Goal: Task Accomplishment & Management: Manage account settings

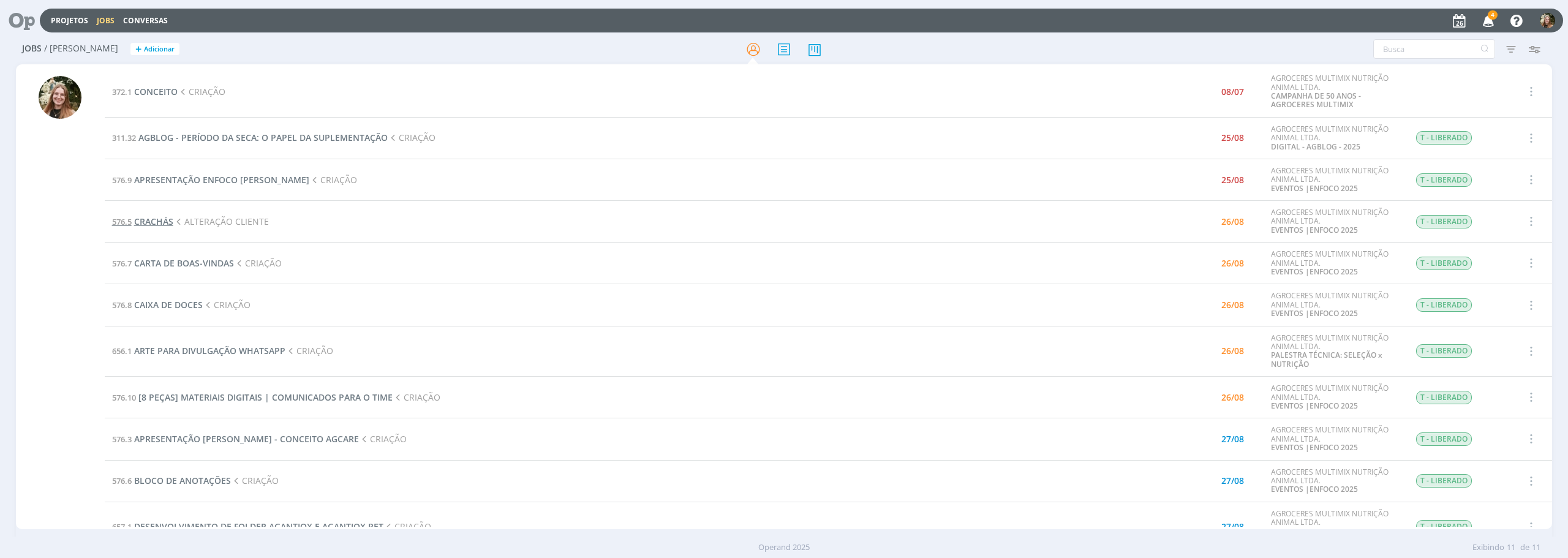
click at [164, 224] on span "CRACHÁS" at bounding box center [153, 221] width 39 height 11
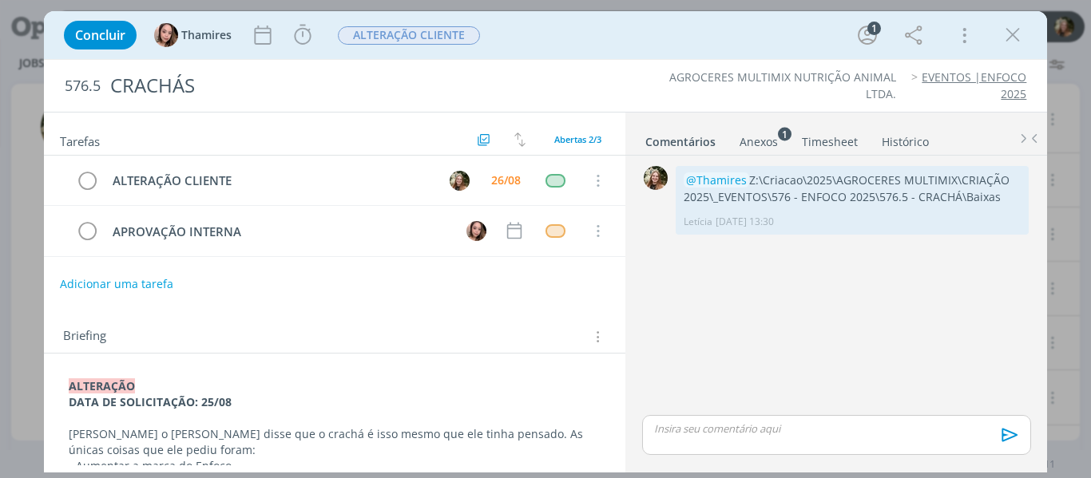
scroll to position [160, 0]
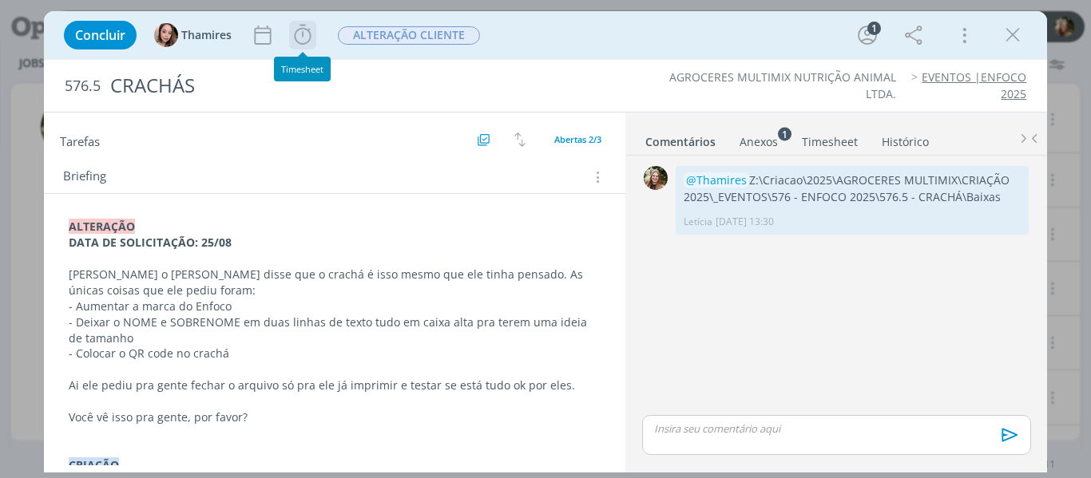
click at [310, 39] on icon "dialog" at bounding box center [302, 35] width 17 height 20
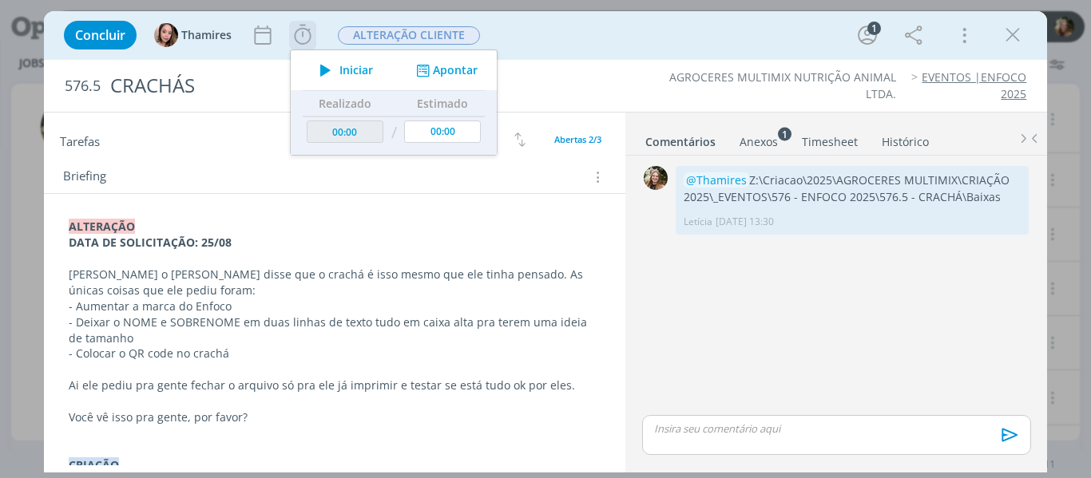
click at [346, 77] on button "Iniciar" at bounding box center [342, 70] width 63 height 22
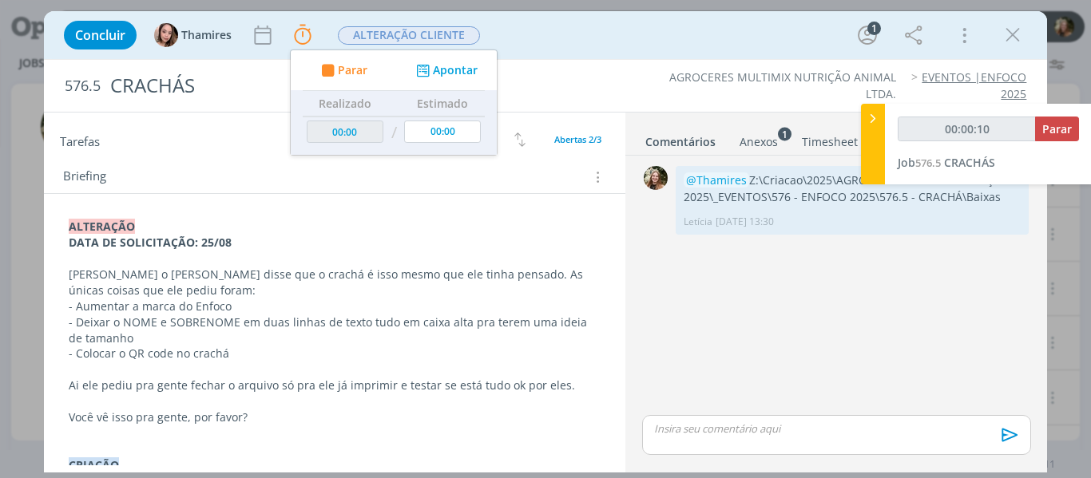
drag, startPoint x: 755, startPoint y: 142, endPoint x: 720, endPoint y: 183, distance: 53.3
click at [755, 142] on div "Anexos 1" at bounding box center [758, 142] width 38 height 16
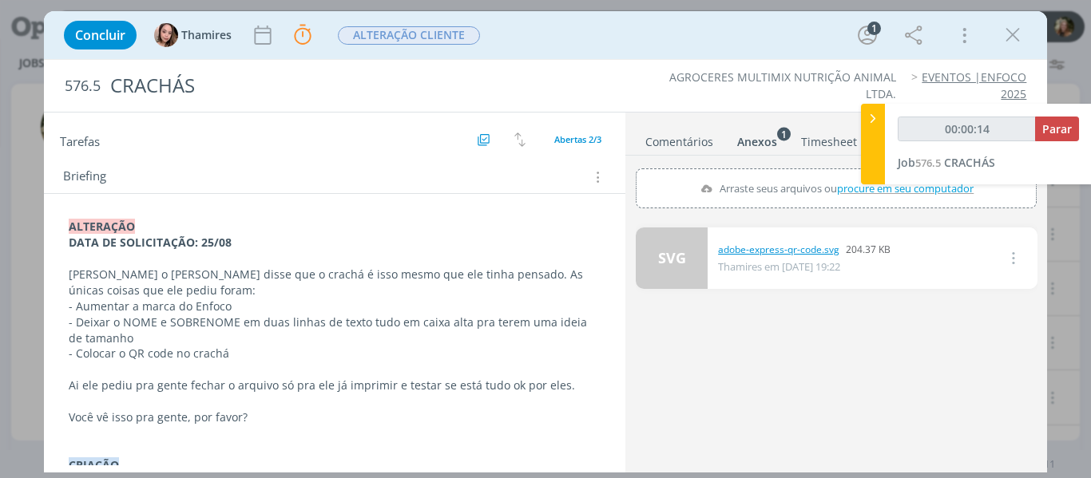
click at [791, 252] on link "adobe-express-qr-code.svg" at bounding box center [778, 250] width 121 height 14
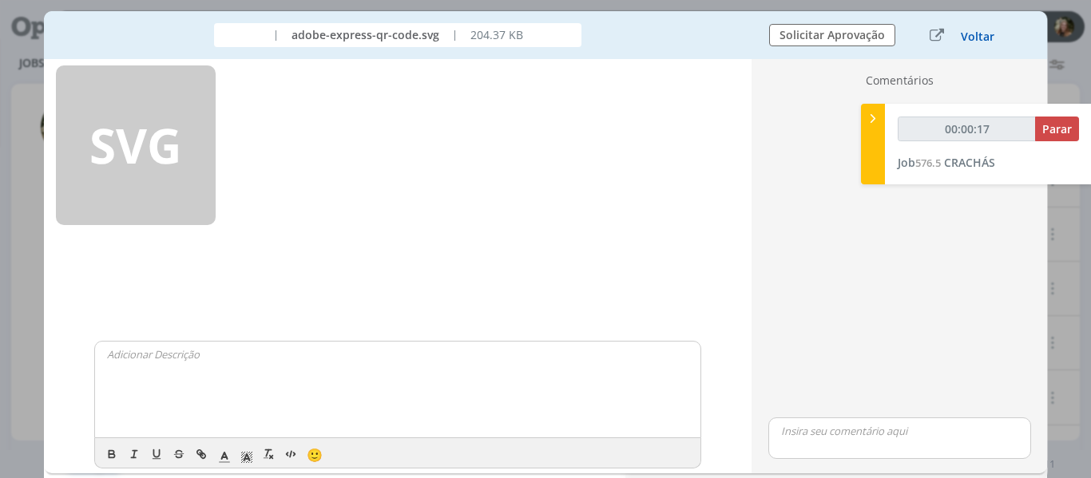
click at [973, 36] on button "Voltar" at bounding box center [977, 36] width 35 height 13
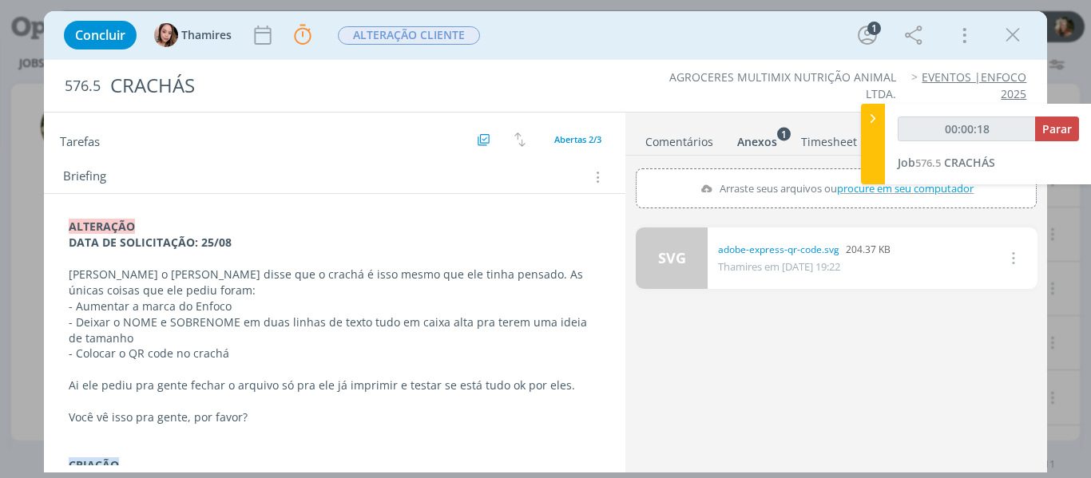
click at [700, 268] on link "SVG" at bounding box center [672, 258] width 72 height 61
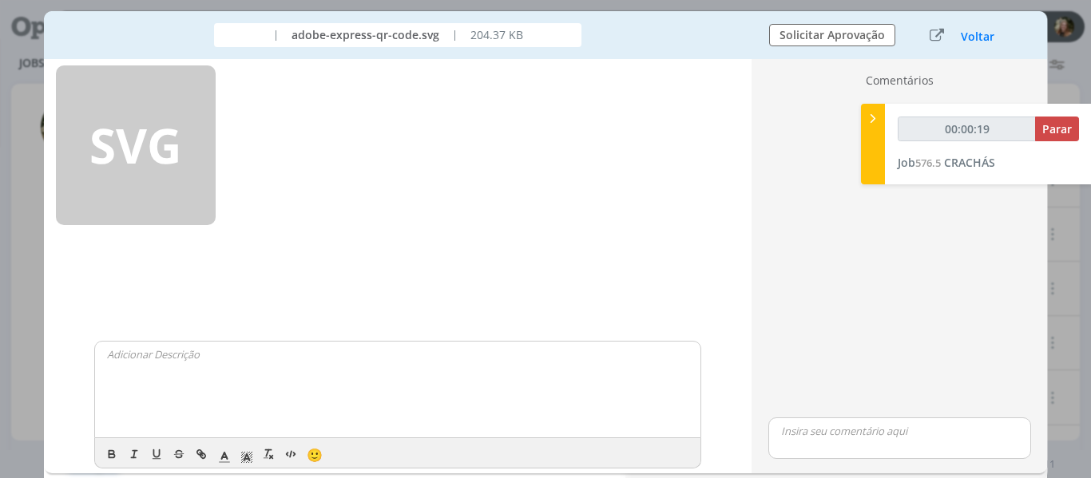
click at [134, 150] on div "SVG" at bounding box center [136, 145] width 160 height 160
click at [153, 140] on div "SVG" at bounding box center [136, 145] width 160 height 160
click at [977, 38] on button "Voltar" at bounding box center [977, 36] width 35 height 13
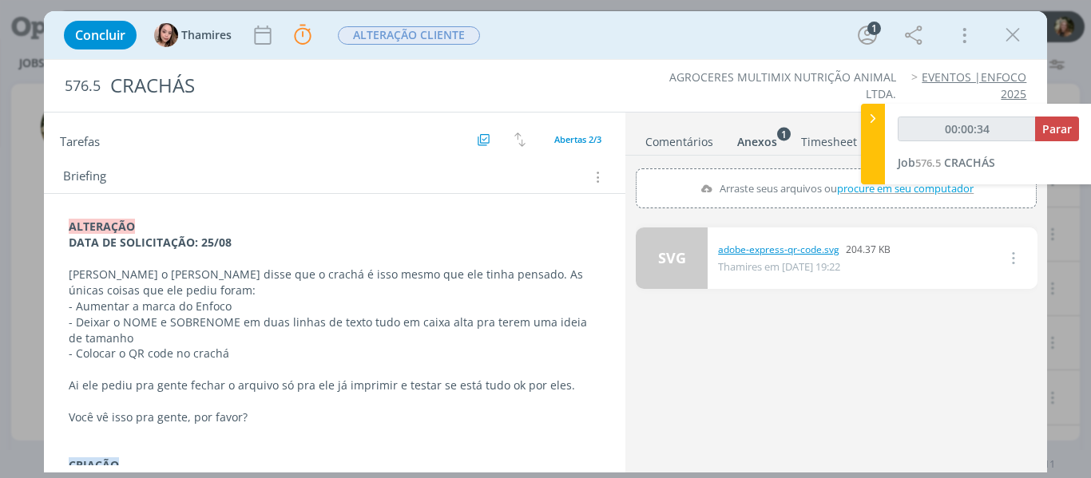
click at [783, 255] on link "adobe-express-qr-code.svg" at bounding box center [778, 250] width 121 height 14
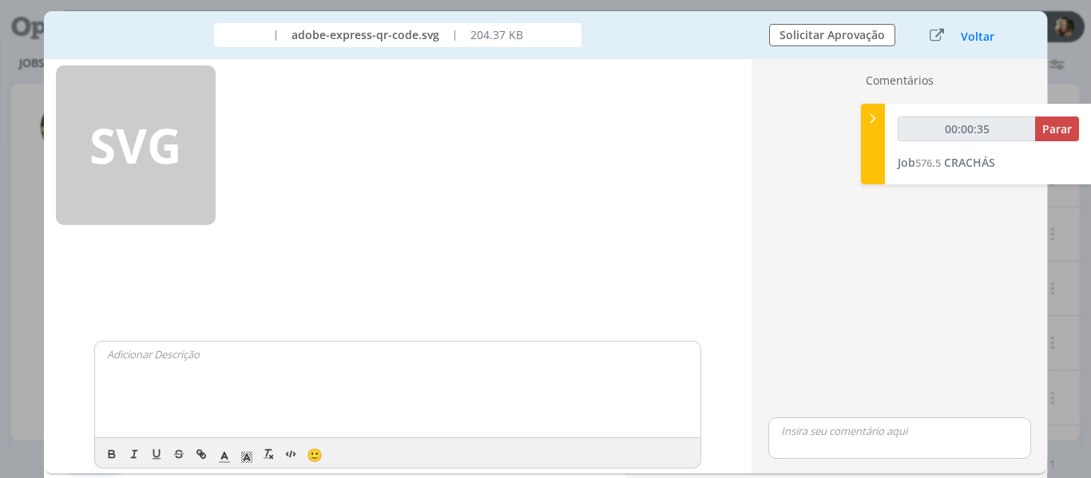
click at [184, 133] on div "SVG" at bounding box center [136, 145] width 160 height 160
click at [977, 39] on button "Voltar" at bounding box center [977, 36] width 35 height 13
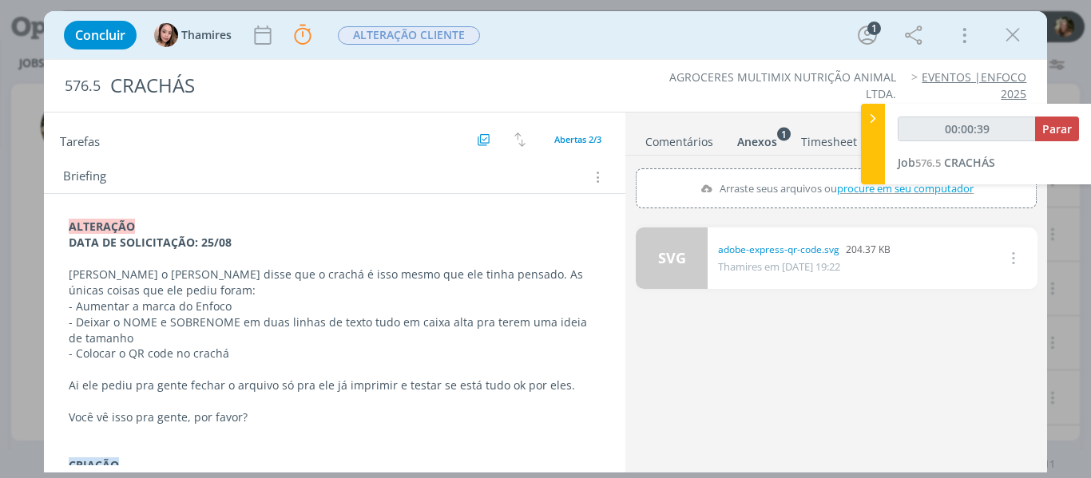
click at [1012, 264] on icon "dialog" at bounding box center [1012, 257] width 18 height 19
type input "01:02:17"
click at [1054, 126] on span "Parar" at bounding box center [1057, 128] width 30 height 15
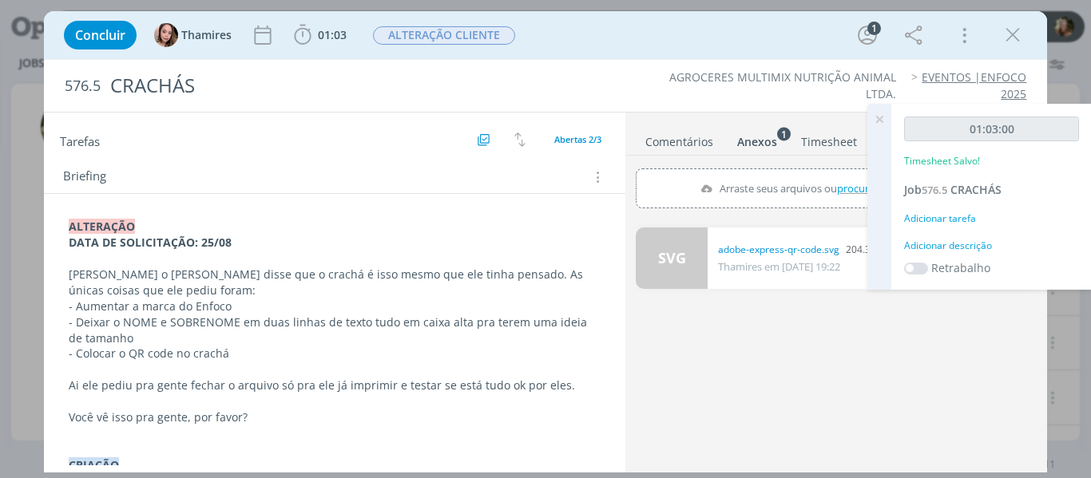
drag, startPoint x: 877, startPoint y: 122, endPoint x: 814, endPoint y: 122, distance: 63.1
click at [878, 121] on icon at bounding box center [879, 119] width 29 height 31
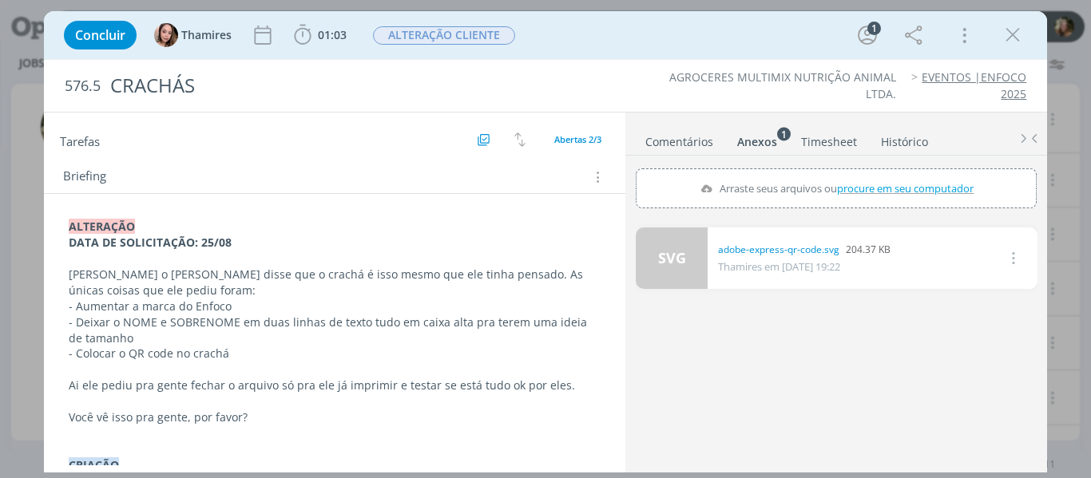
click at [696, 136] on link "Comentários" at bounding box center [678, 138] width 69 height 23
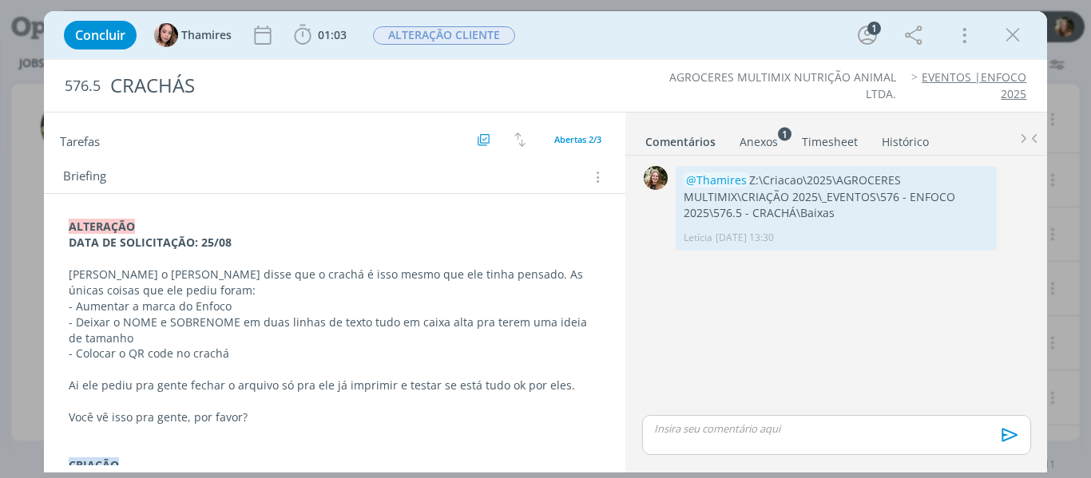
click at [717, 420] on div "dialog" at bounding box center [836, 435] width 388 height 40
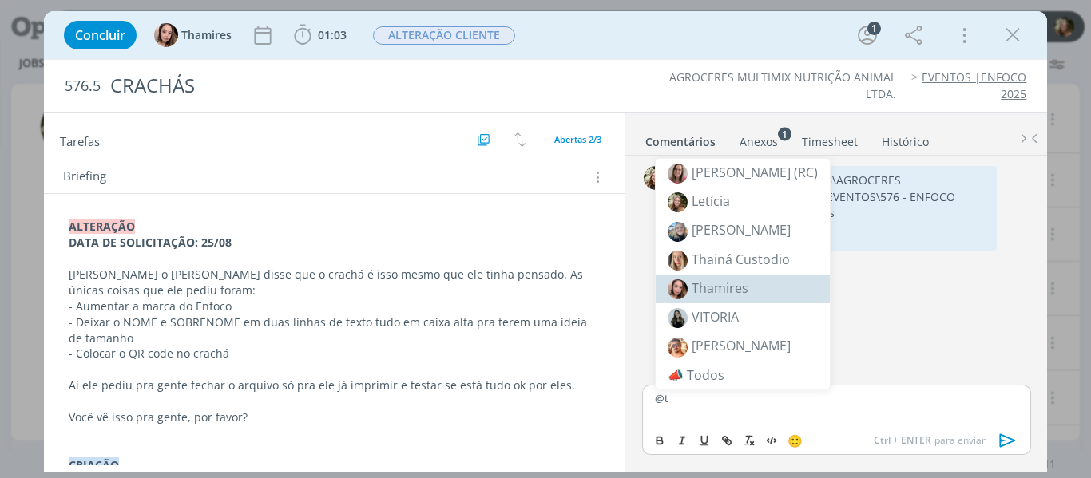
click at [716, 280] on span "Thamires" at bounding box center [720, 289] width 57 height 18
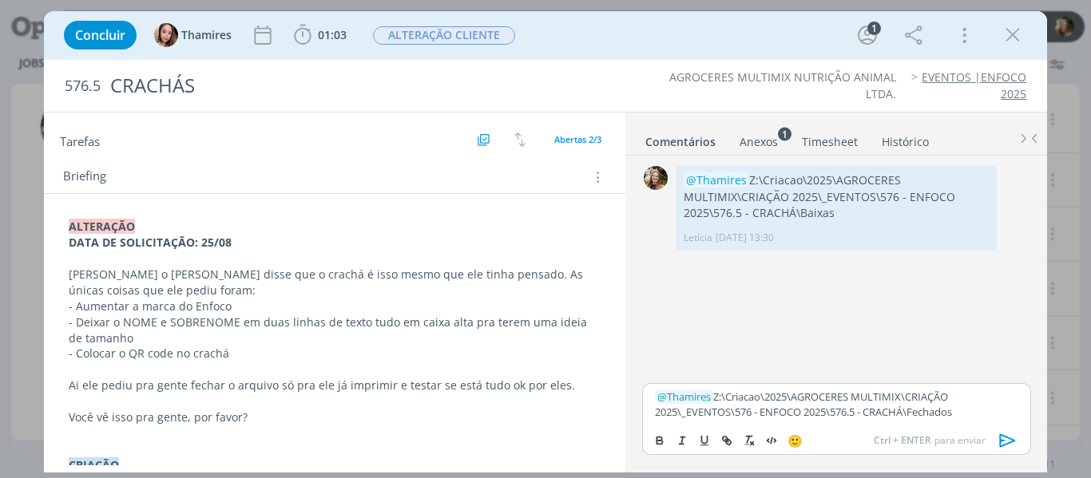
click at [1009, 435] on icon "dialog" at bounding box center [1008, 441] width 24 height 24
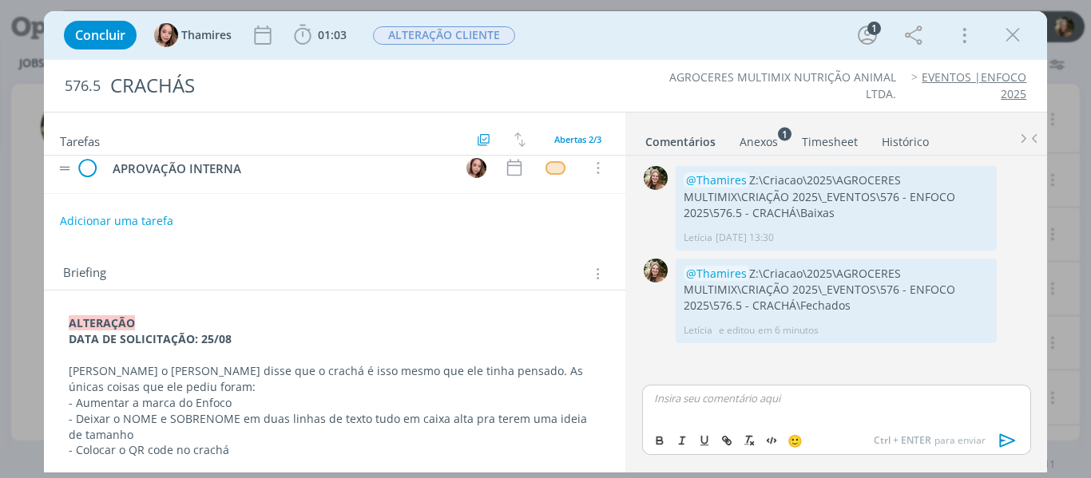
scroll to position [0, 0]
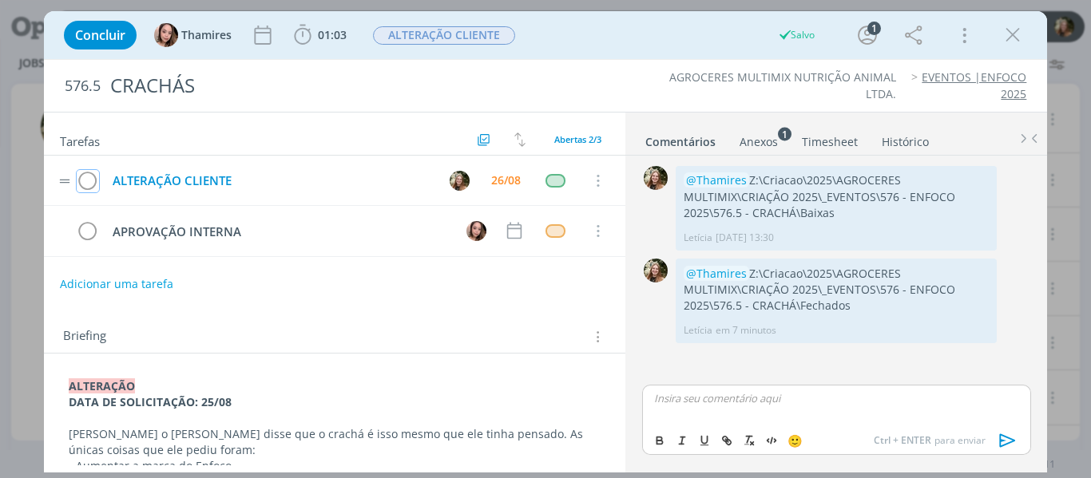
click at [95, 180] on icon "dialog" at bounding box center [88, 181] width 22 height 24
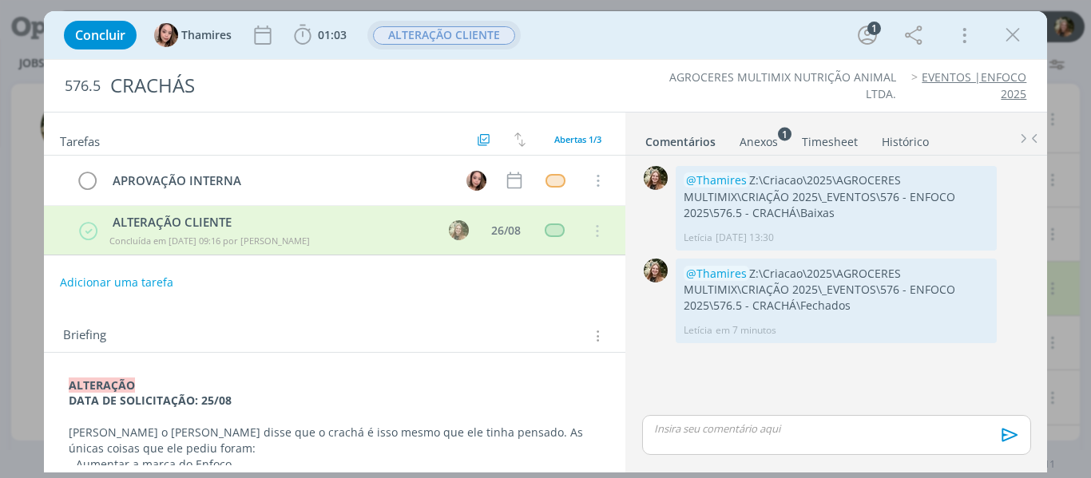
click at [485, 40] on span "ALTERAÇÃO CLIENTE" at bounding box center [444, 35] width 142 height 18
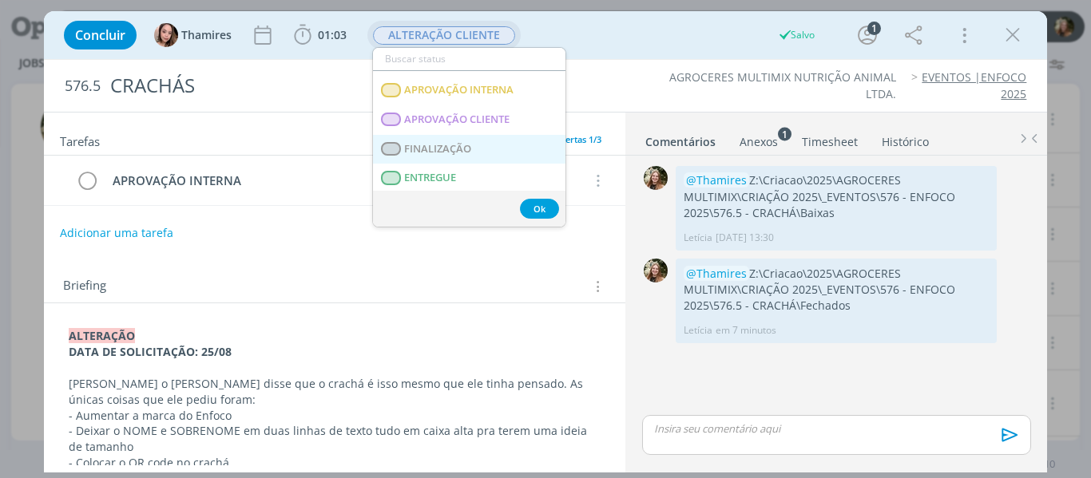
scroll to position [240, 0]
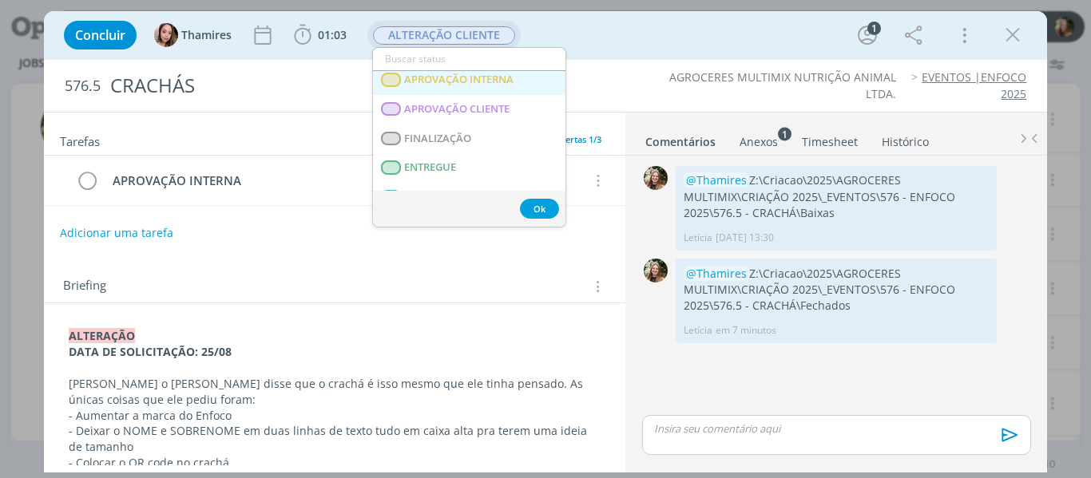
click at [458, 76] on span "APROVAÇÃO INTERNA" at bounding box center [458, 79] width 109 height 13
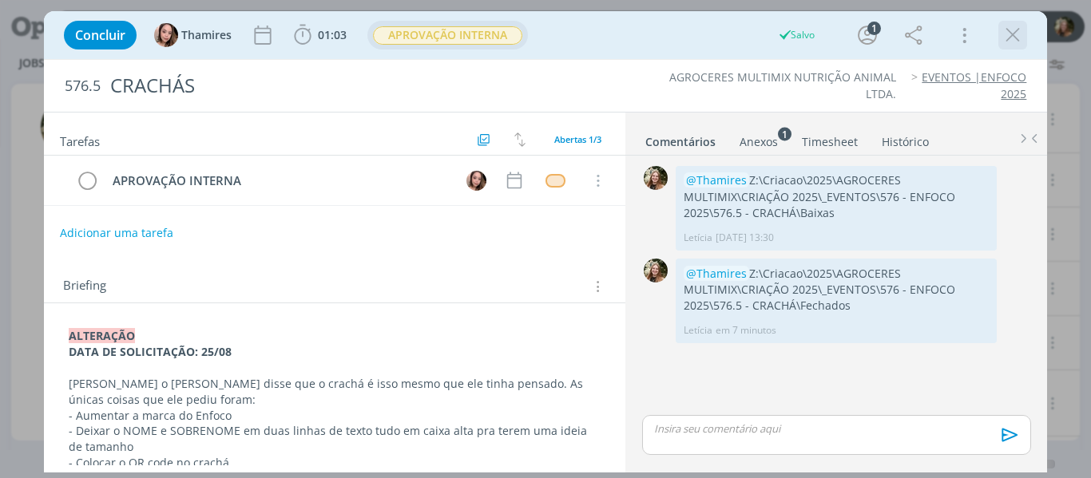
click at [1017, 34] on icon "dialog" at bounding box center [1013, 35] width 24 height 24
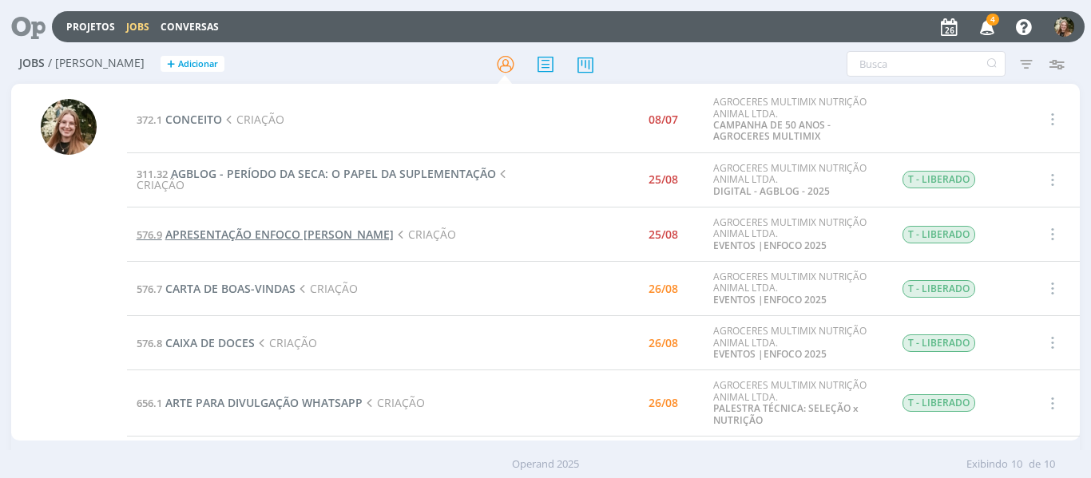
click at [224, 233] on span "APRESENTAÇÃO ENFOCO [PERSON_NAME]" at bounding box center [279, 234] width 228 height 15
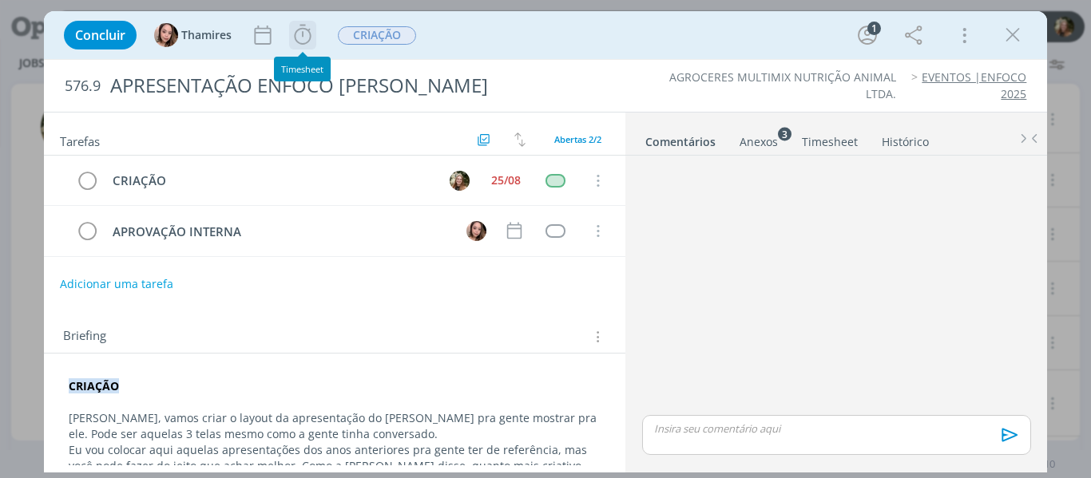
click at [311, 34] on icon "dialog" at bounding box center [303, 35] width 24 height 24
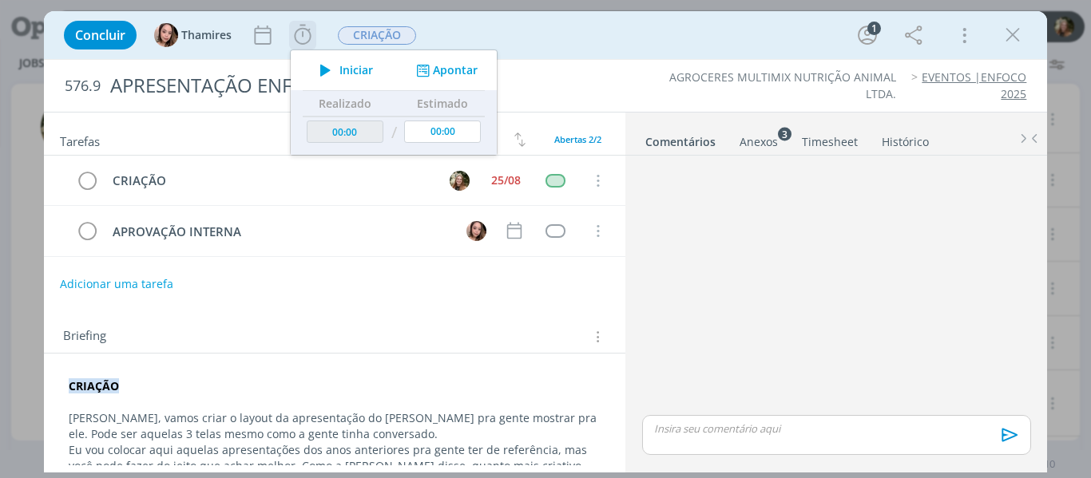
click at [348, 70] on span "Iniciar" at bounding box center [356, 70] width 34 height 11
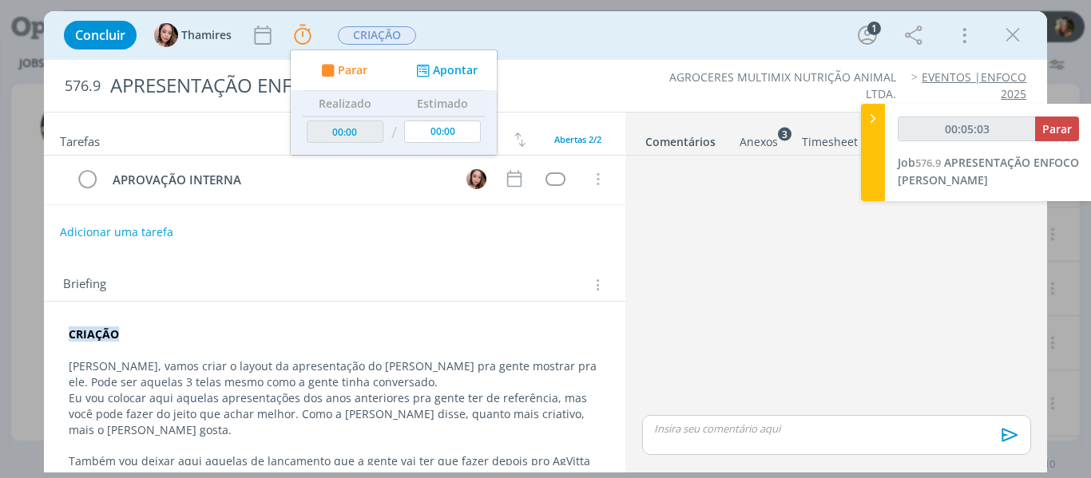
scroll to position [80, 0]
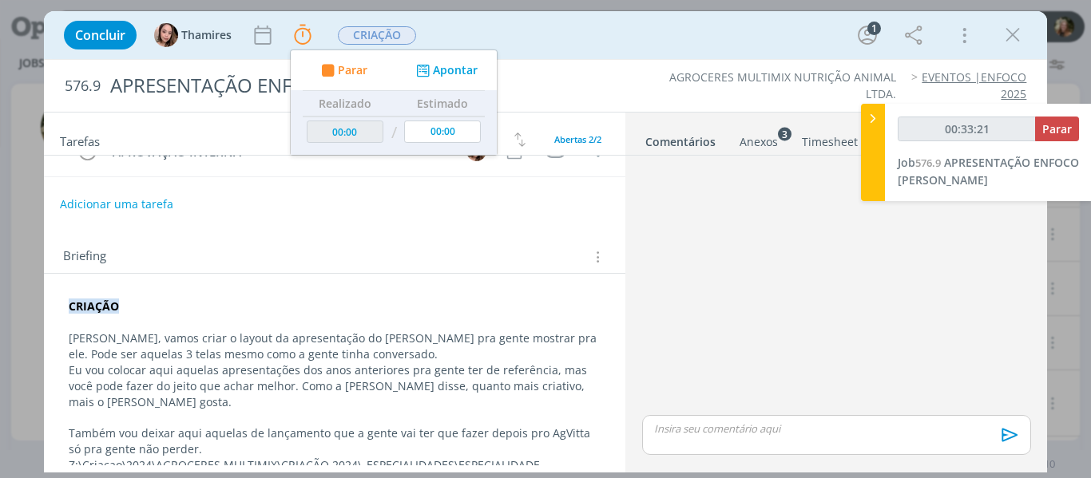
type input "00:34:21"
